Goal: Information Seeking & Learning: Learn about a topic

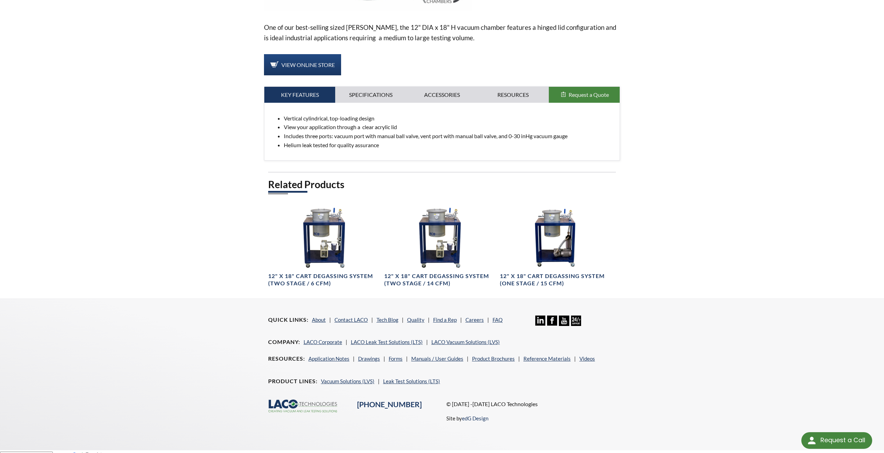
scroll to position [220, 0]
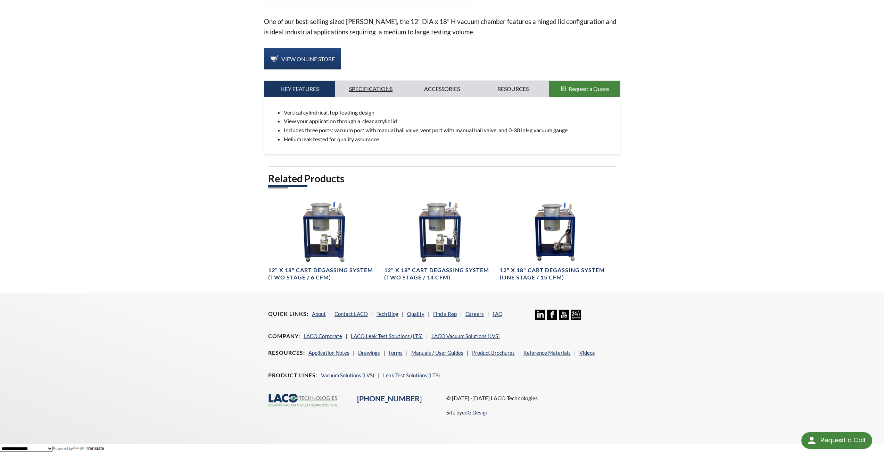
click at [383, 91] on link "Specifications" at bounding box center [370, 89] width 71 height 16
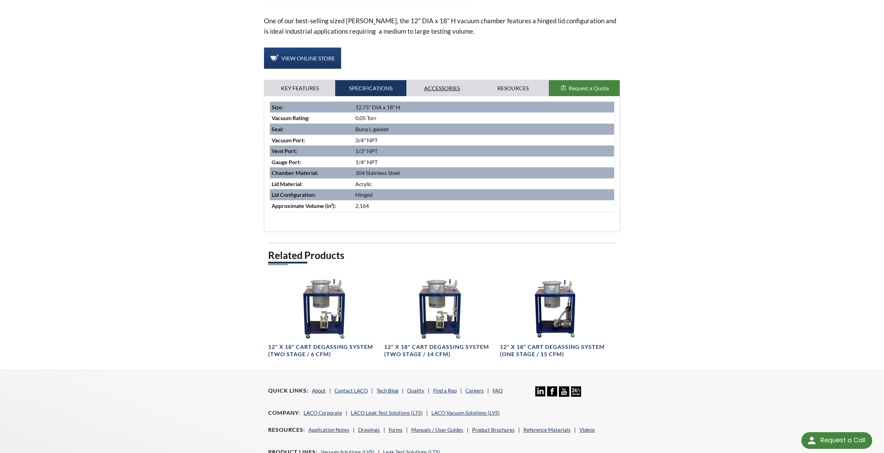
drag, startPoint x: 457, startPoint y: 77, endPoint x: 457, endPoint y: 83, distance: 5.9
click at [457, 79] on div "One of our best-selling sized [PERSON_NAME], the 12" DIA x 18" H vacuum chamber…" at bounding box center [442, 59] width 356 height 344
click at [527, 97] on div "Vertical cylindrical, top-loading design View your application through a clear …" at bounding box center [442, 163] width 356 height 135
click at [514, 86] on link "Resources" at bounding box center [513, 88] width 71 height 16
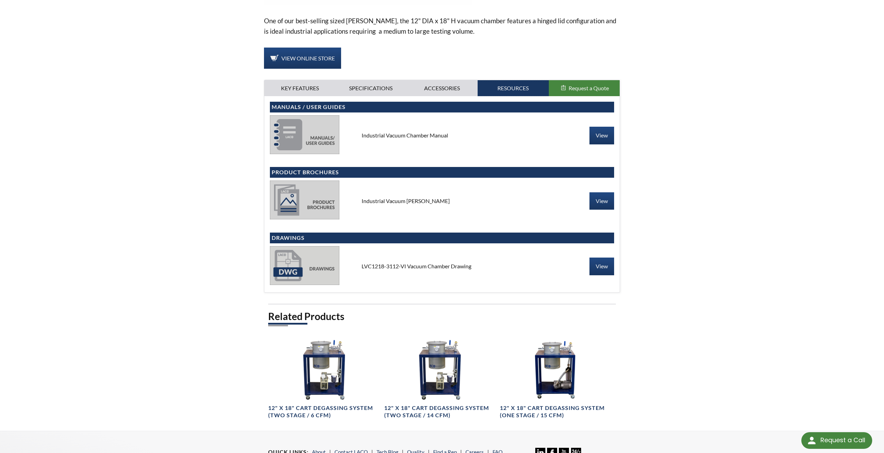
scroll to position [0, 0]
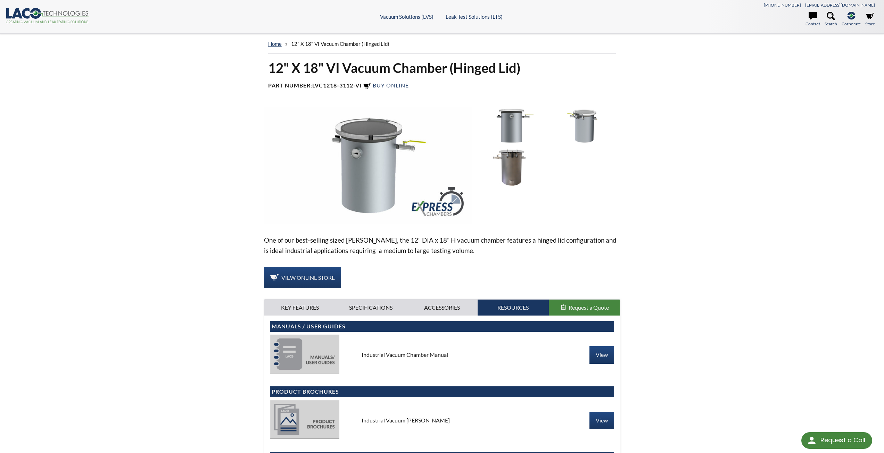
click at [373, 154] on img at bounding box center [368, 165] width 208 height 117
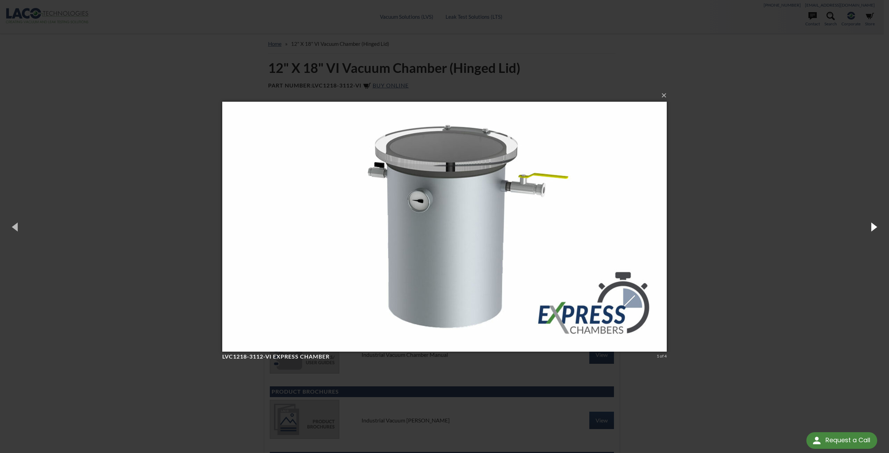
click at [878, 226] on button "button" at bounding box center [873, 227] width 31 height 38
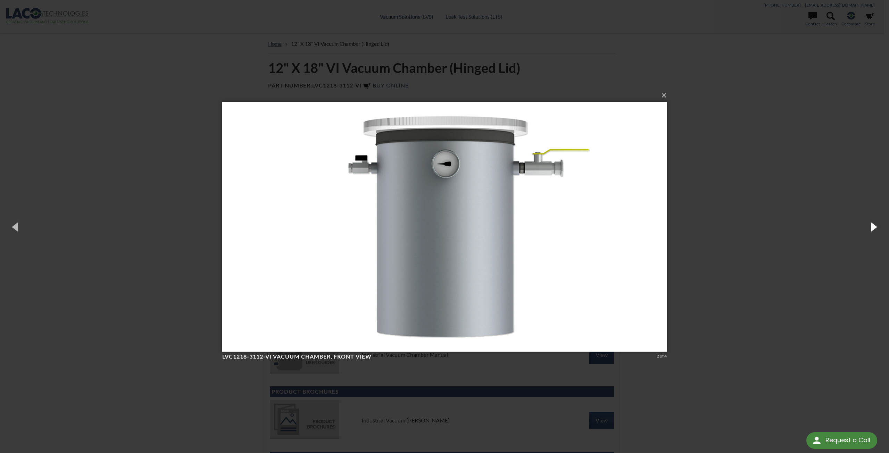
click at [878, 226] on button "button" at bounding box center [873, 227] width 31 height 38
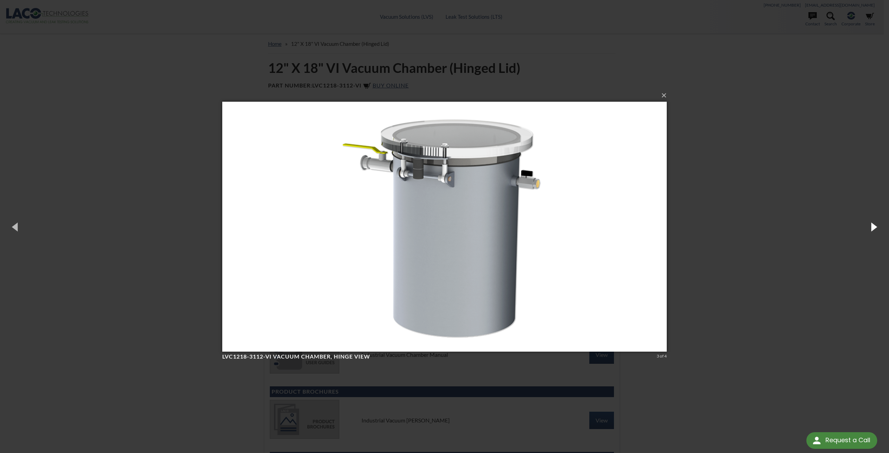
click at [878, 226] on button "button" at bounding box center [873, 227] width 31 height 38
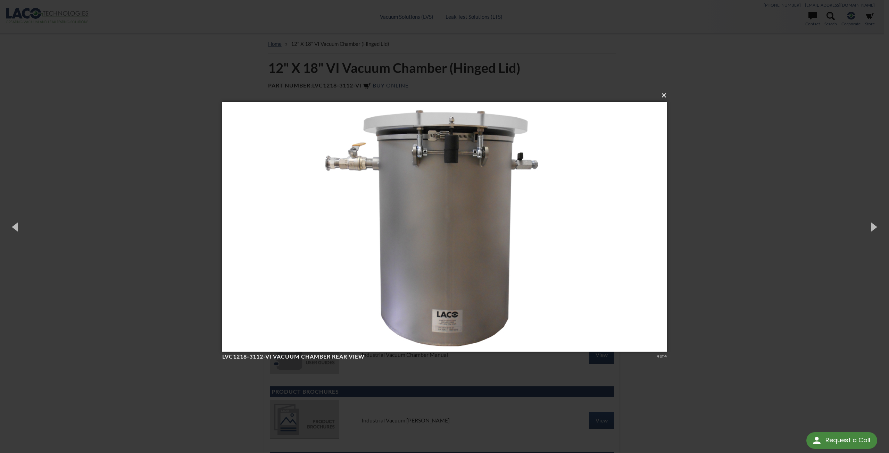
click at [663, 95] on button "×" at bounding box center [446, 95] width 445 height 15
